Goal: Information Seeking & Learning: Compare options

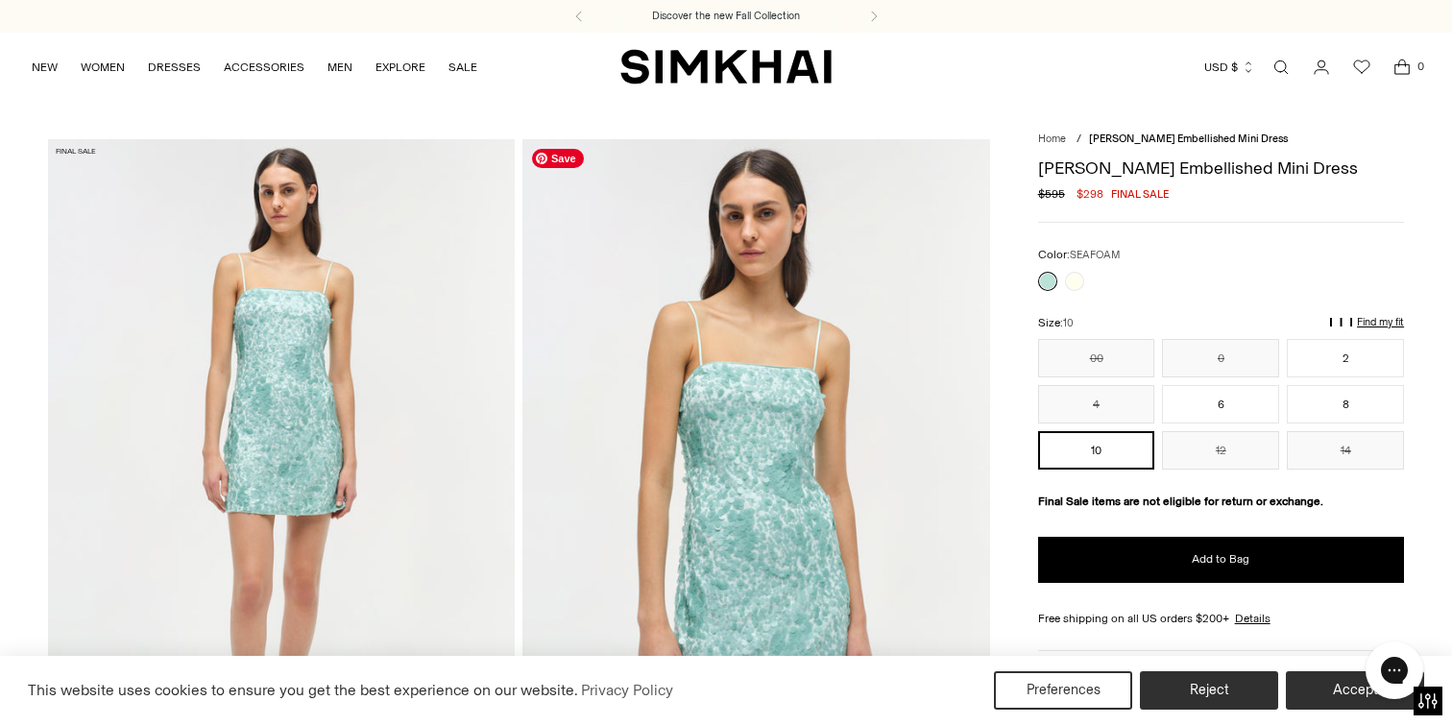
click at [765, 478] on img at bounding box center [755, 489] width 467 height 701
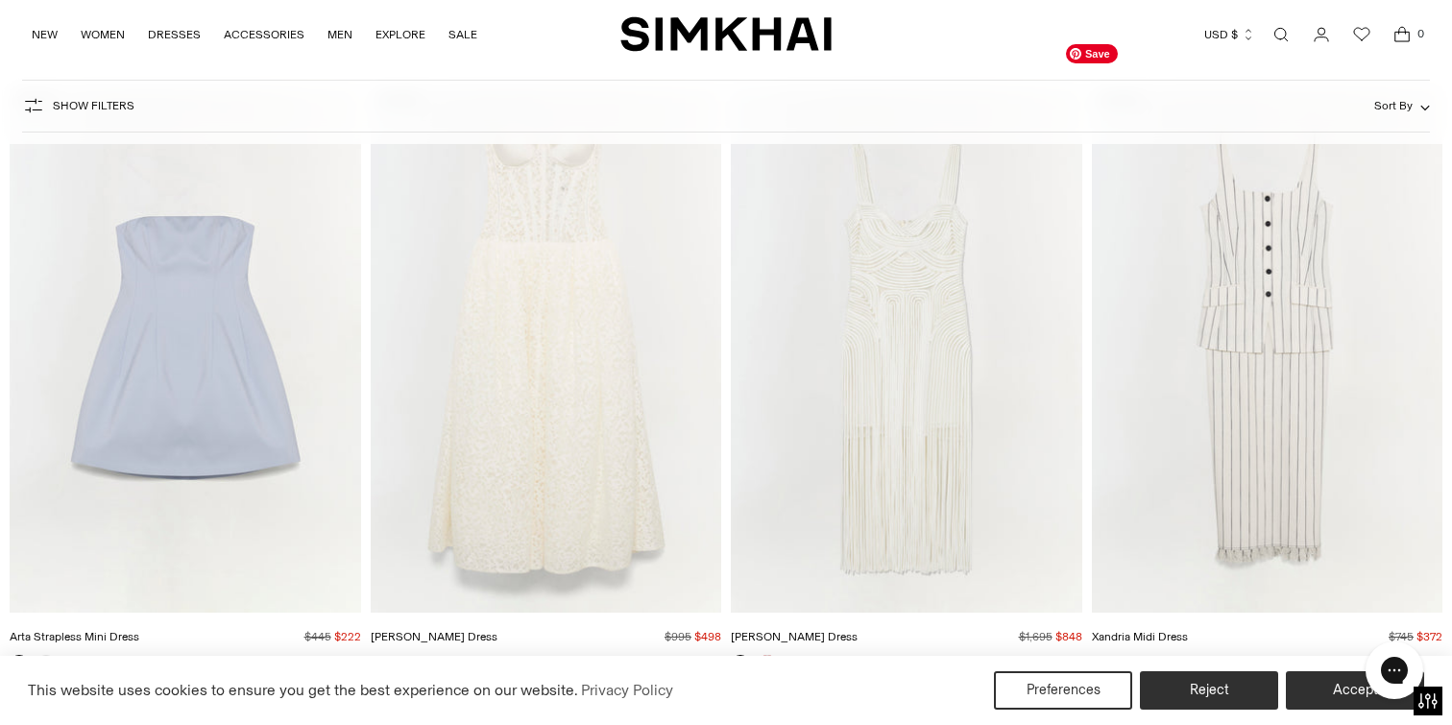
scroll to position [9556, 0]
click at [0, 0] on img "Xandria Midi Dress" at bounding box center [0, 0] width 0 height 0
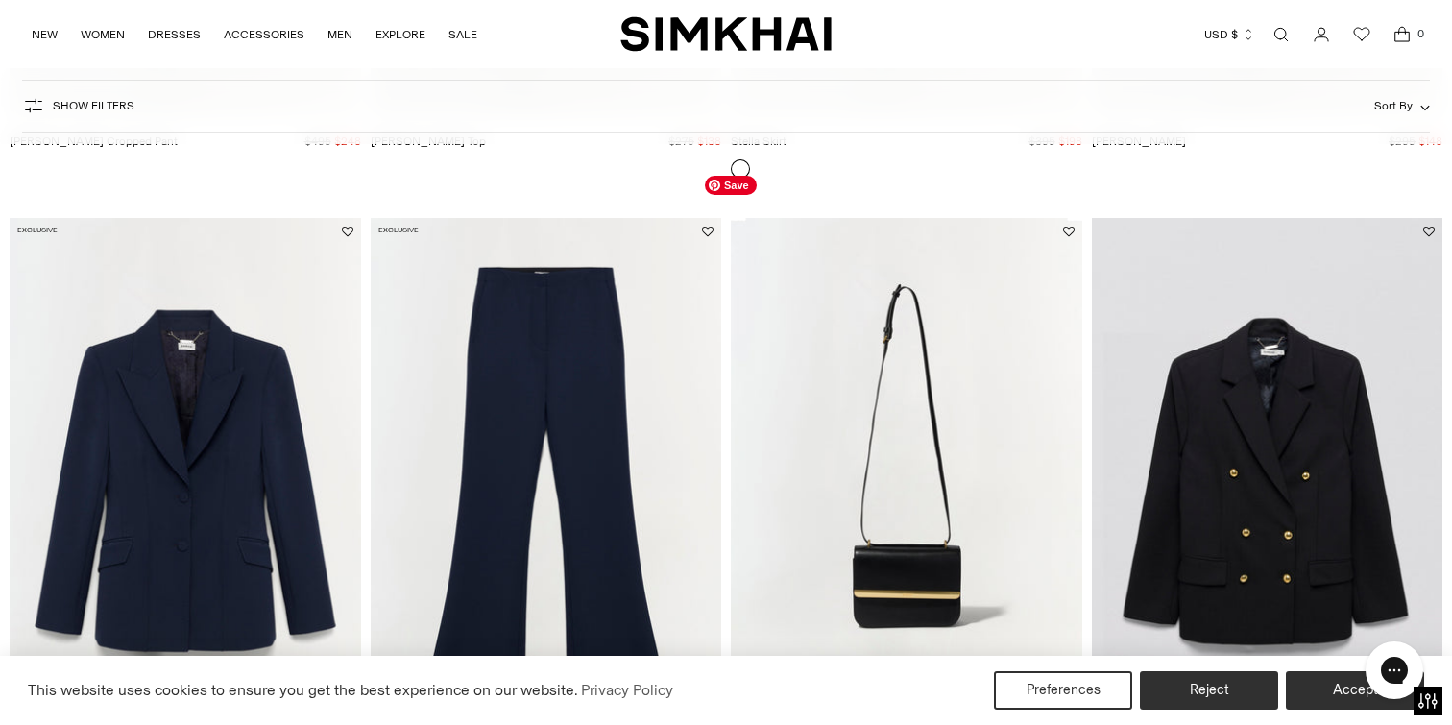
scroll to position [3688, 0]
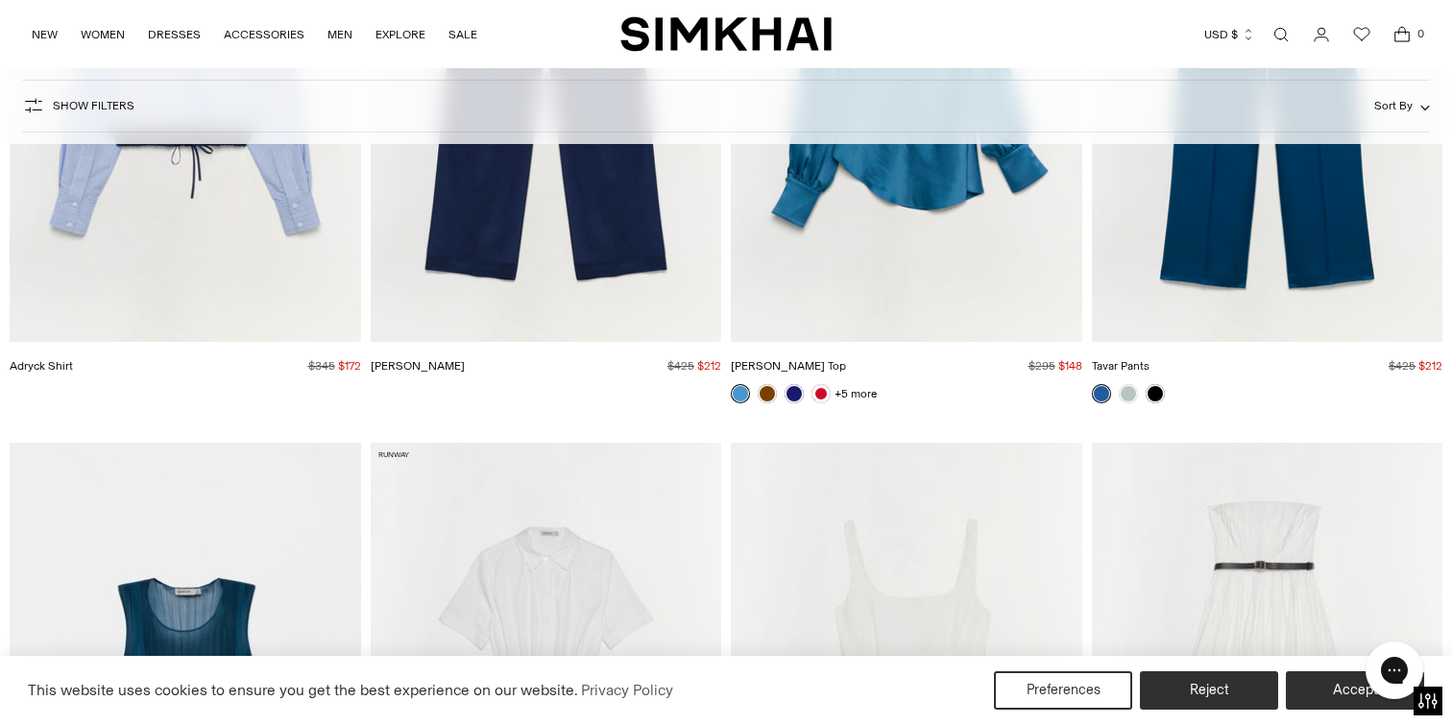
scroll to position [7591, 0]
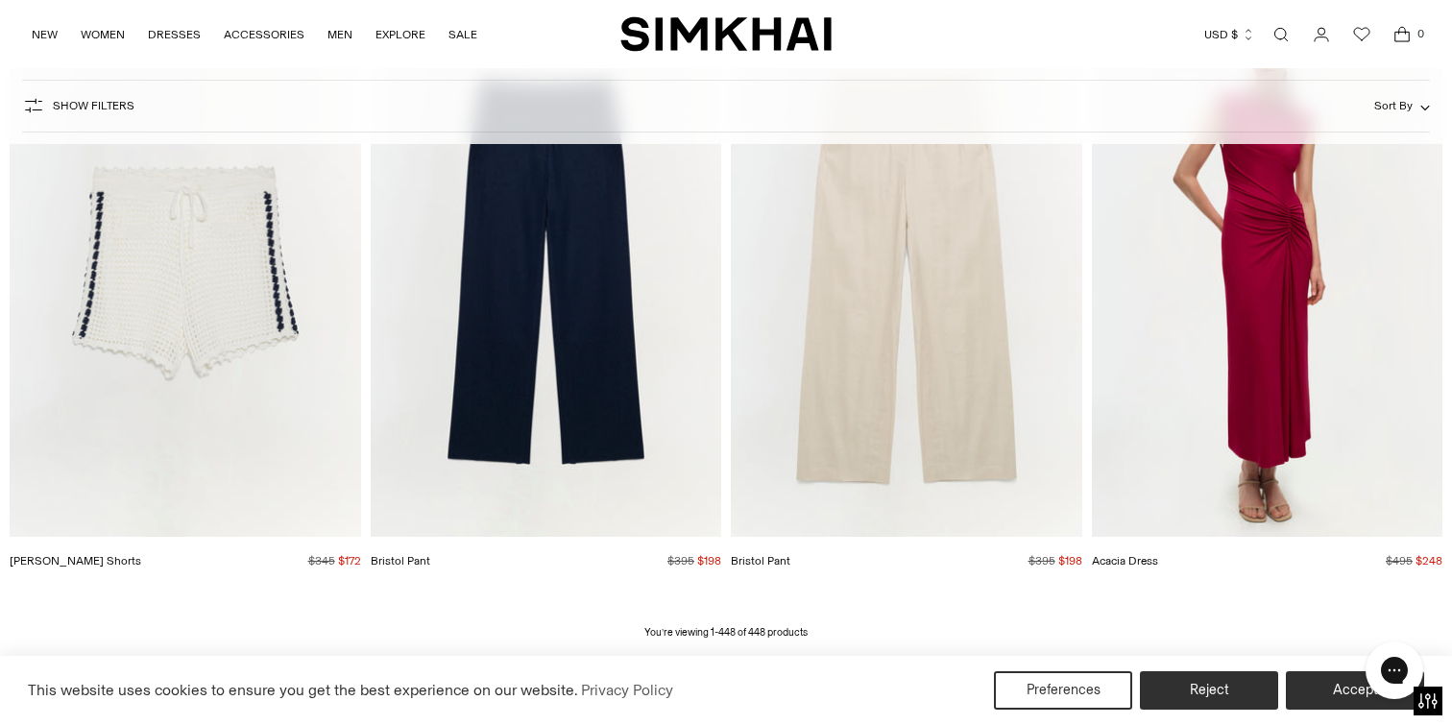
scroll to position [69615, 0]
